Goal: Navigation & Orientation: Find specific page/section

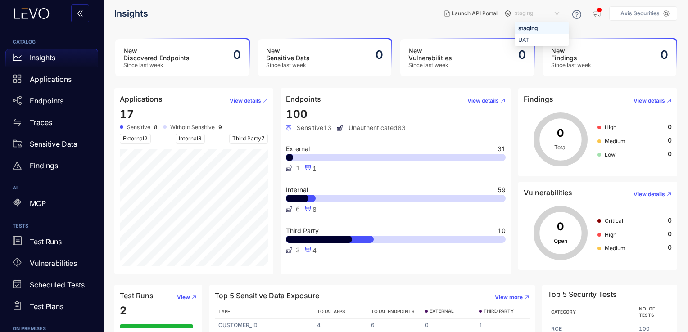
click at [559, 12] on span "staging" at bounding box center [538, 13] width 47 height 14
click at [531, 39] on div "UAT" at bounding box center [541, 40] width 47 height 10
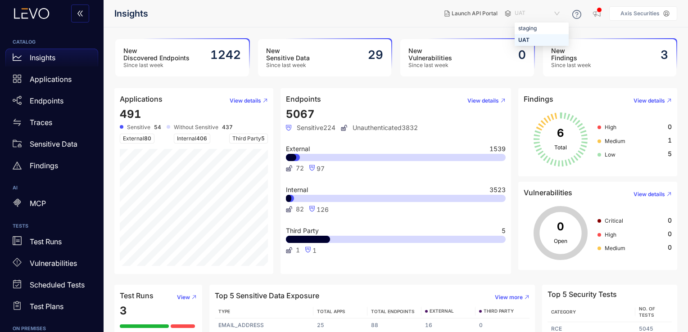
click at [560, 12] on span "UAT" at bounding box center [538, 13] width 47 height 14
click at [538, 28] on div "staging" at bounding box center [541, 28] width 47 height 10
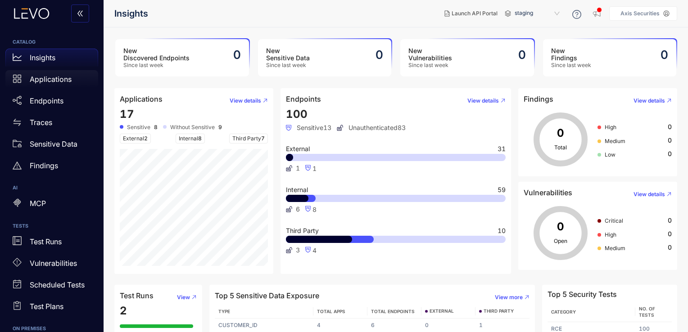
click at [59, 81] on p "Applications" at bounding box center [51, 79] width 42 height 8
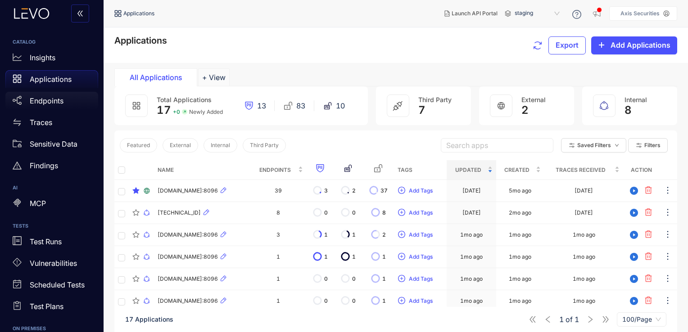
click at [56, 104] on p "Endpoints" at bounding box center [47, 101] width 34 height 8
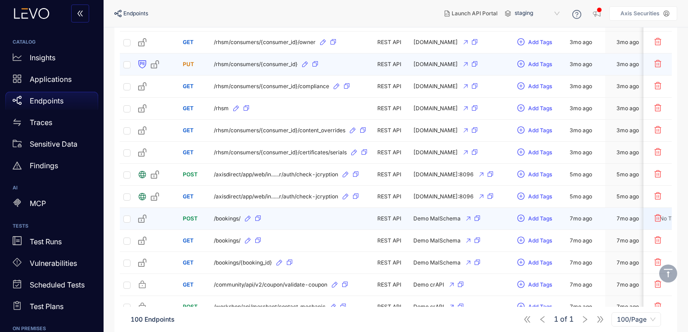
scroll to position [2031, 0]
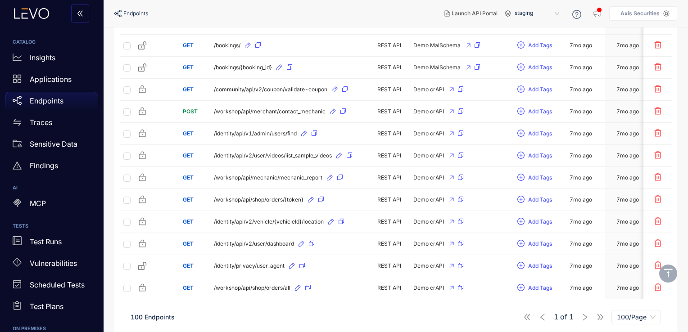
click at [634, 311] on span "100/Page" at bounding box center [636, 318] width 39 height 14
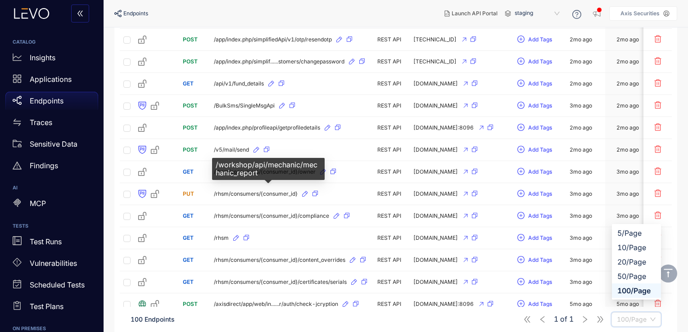
scroll to position [1683, 0]
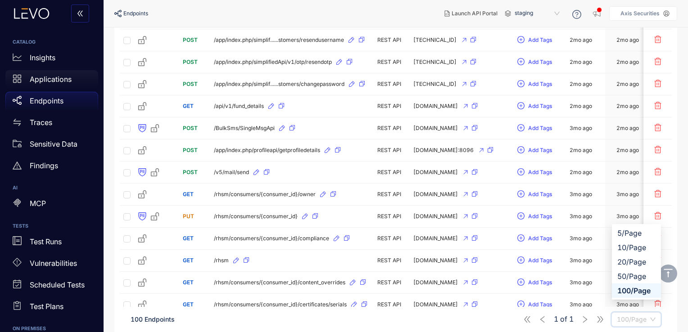
click at [70, 84] on div "Applications" at bounding box center [51, 79] width 93 height 18
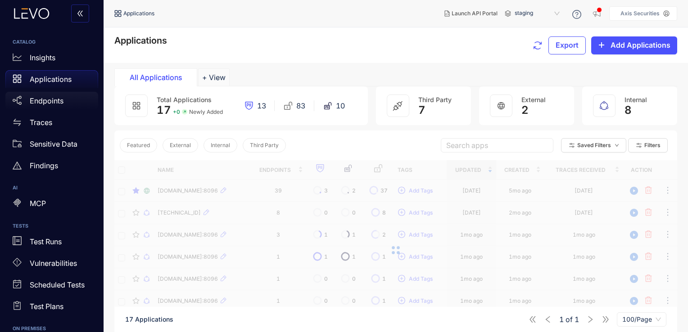
click at [53, 100] on p "Endpoints" at bounding box center [47, 101] width 34 height 8
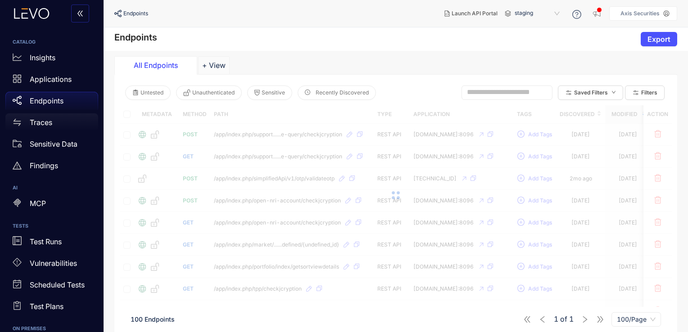
click at [51, 122] on p "Traces" at bounding box center [41, 122] width 23 height 8
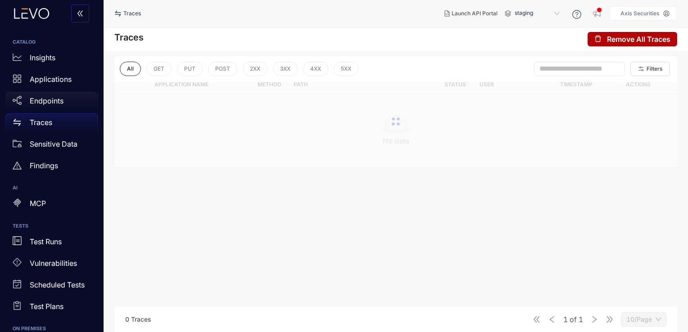
click at [59, 100] on p "Endpoints" at bounding box center [47, 101] width 34 height 8
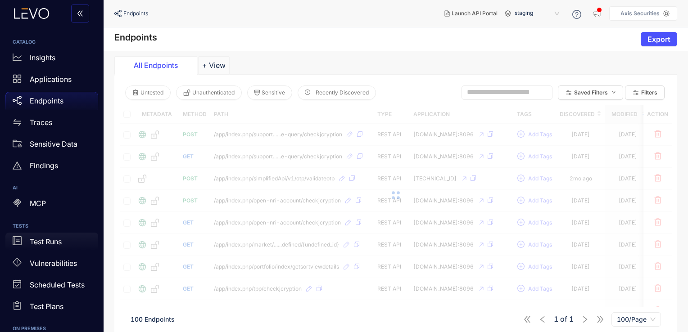
click at [58, 244] on p "Test Runs" at bounding box center [46, 242] width 32 height 8
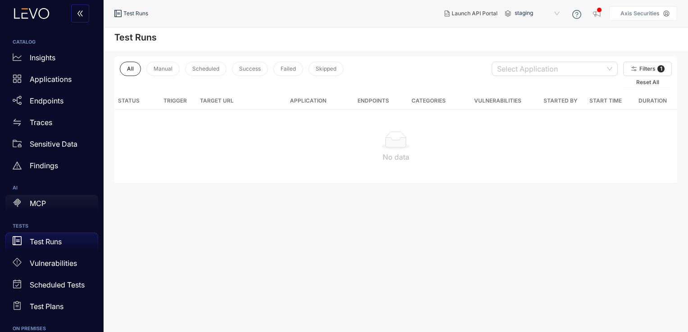
click at [58, 206] on div "MCP" at bounding box center [51, 204] width 93 height 18
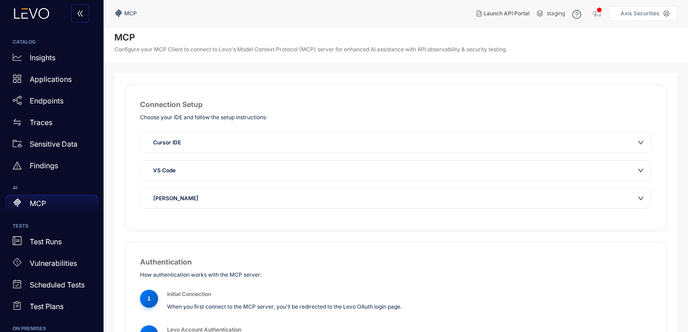
click at [289, 143] on div "Cursor IDE" at bounding box center [390, 142] width 485 height 9
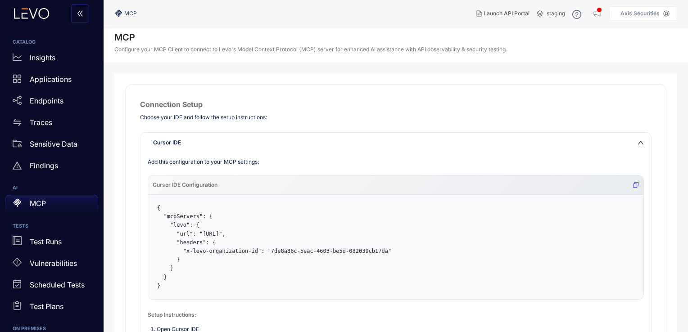
click at [289, 143] on div "Cursor IDE" at bounding box center [390, 142] width 485 height 9
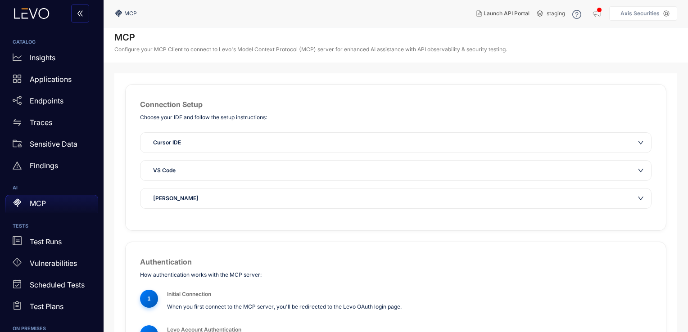
click at [289, 143] on div "Cursor IDE" at bounding box center [390, 142] width 485 height 9
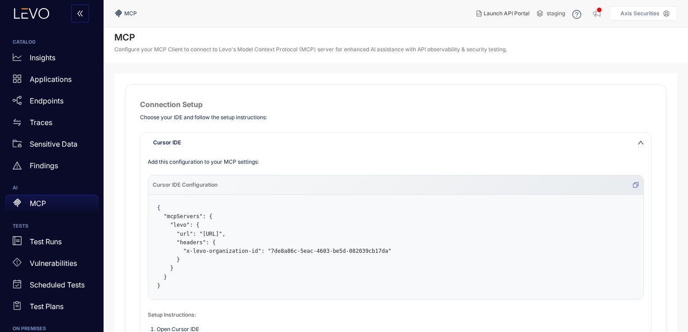
click at [289, 143] on div "Cursor IDE" at bounding box center [390, 142] width 485 height 9
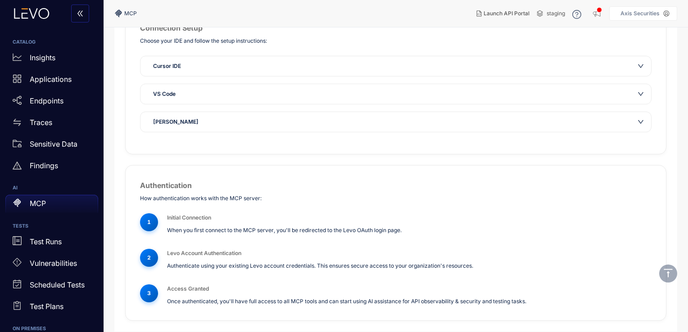
scroll to position [77, 0]
click at [304, 97] on div "VS Code" at bounding box center [390, 93] width 485 height 9
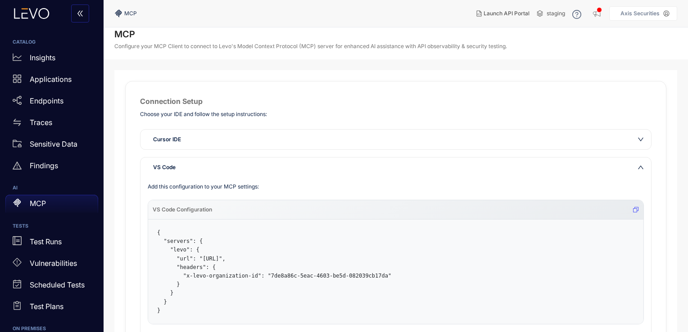
scroll to position [3, 0]
click at [640, 167] on icon "down" at bounding box center [640, 168] width 5 height 4
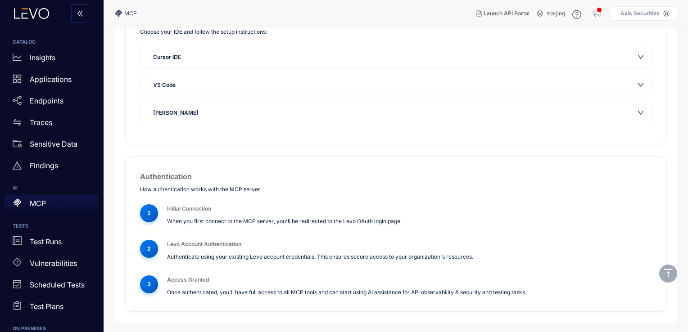
scroll to position [0, 0]
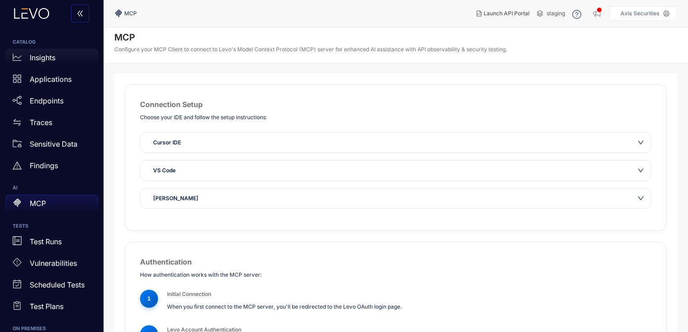
click at [65, 60] on div "Insights" at bounding box center [51, 58] width 93 height 18
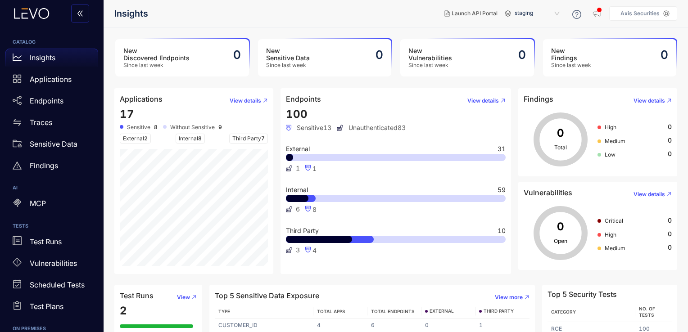
click at [551, 12] on span "staging" at bounding box center [538, 13] width 47 height 14
click at [529, 39] on div "UAT" at bounding box center [541, 40] width 47 height 10
